Goal: Download file/media

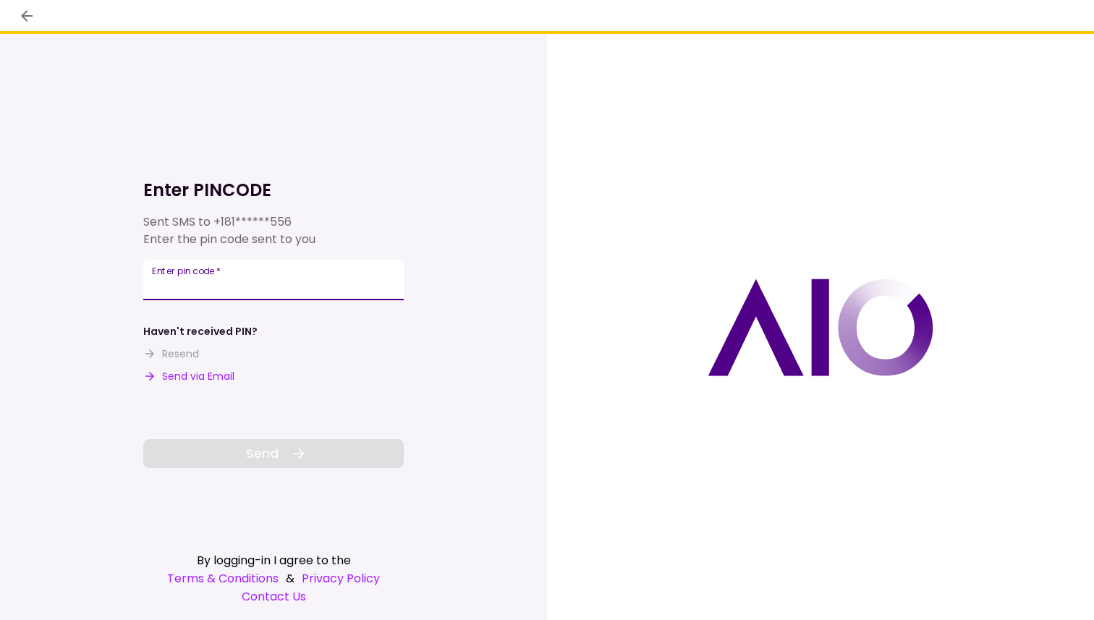
click at [233, 285] on input "Enter pin code   *" at bounding box center [273, 280] width 261 height 41
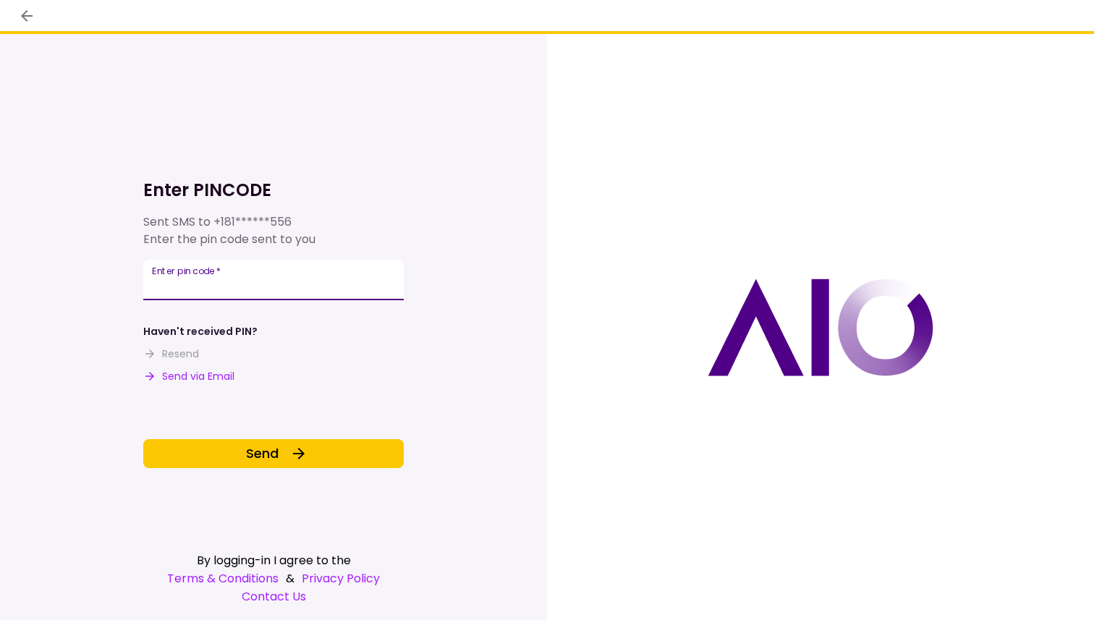
type input "******"
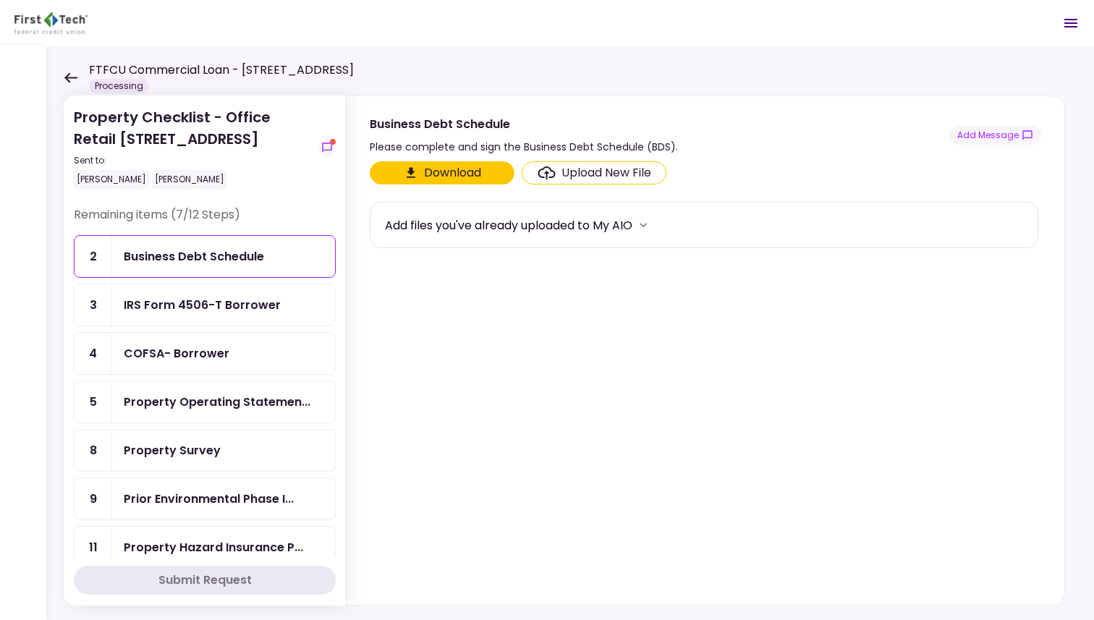
click at [431, 169] on button "Download" at bounding box center [442, 172] width 145 height 23
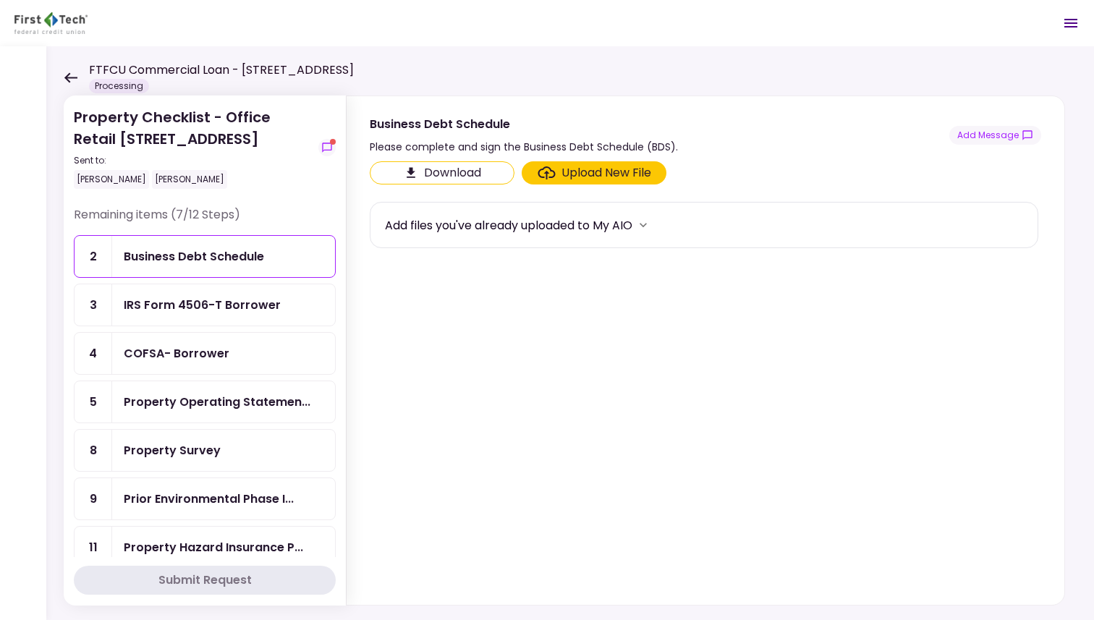
click at [448, 168] on button "Download" at bounding box center [442, 172] width 145 height 23
